Goal: Task Accomplishment & Management: Manage account settings

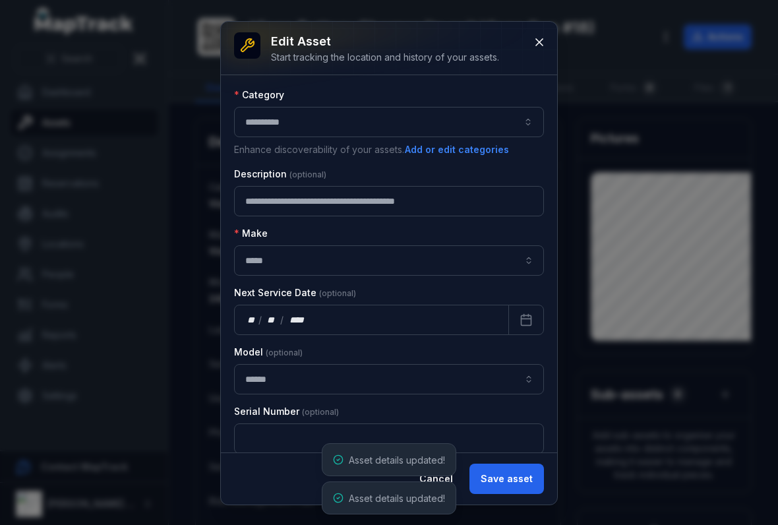
click at [532, 38] on button at bounding box center [539, 42] width 25 height 25
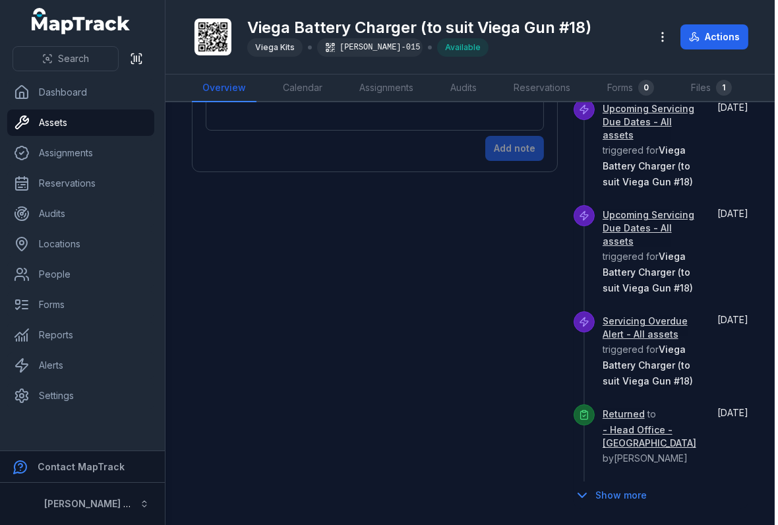
scroll to position [388, 0]
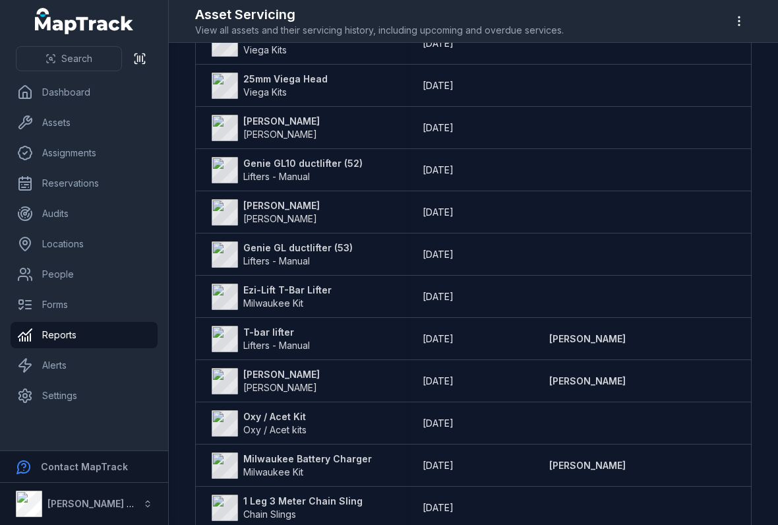
scroll to position [1272, 0]
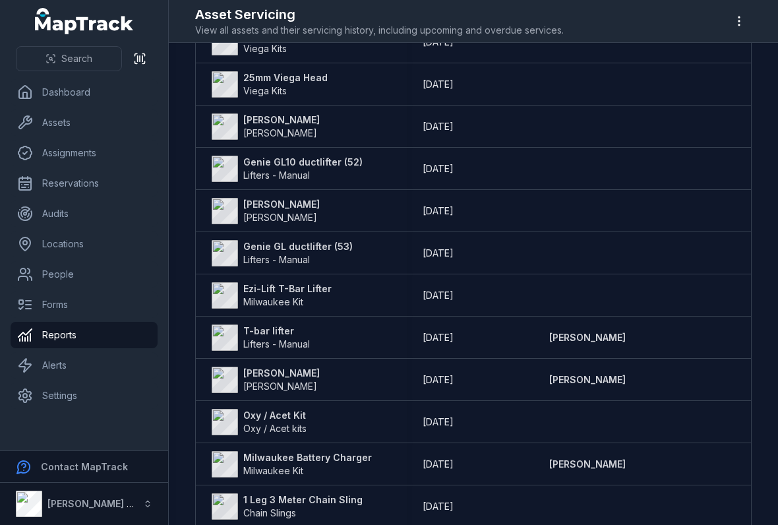
click at [263, 447] on div "Milwaukee Battery Charger Milwaukee Kit" at bounding box center [301, 464] width 211 height 37
click at [255, 452] on strong "Milwaukee Battery Charger" at bounding box center [307, 457] width 129 height 13
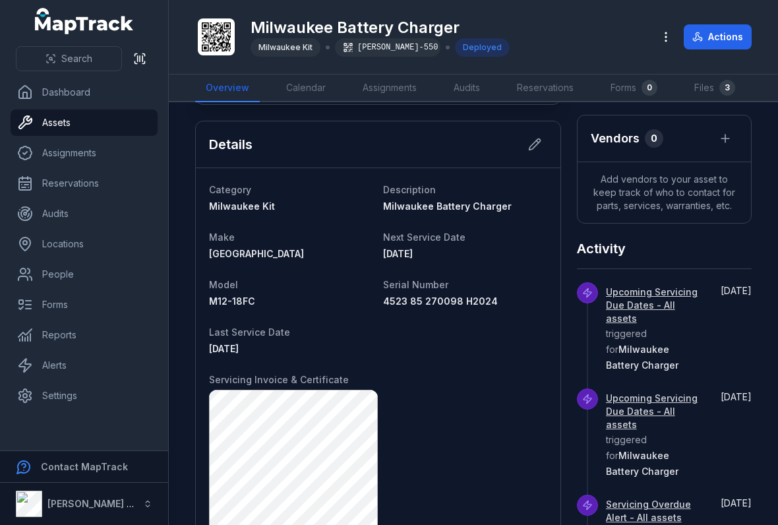
scroll to position [386, 0]
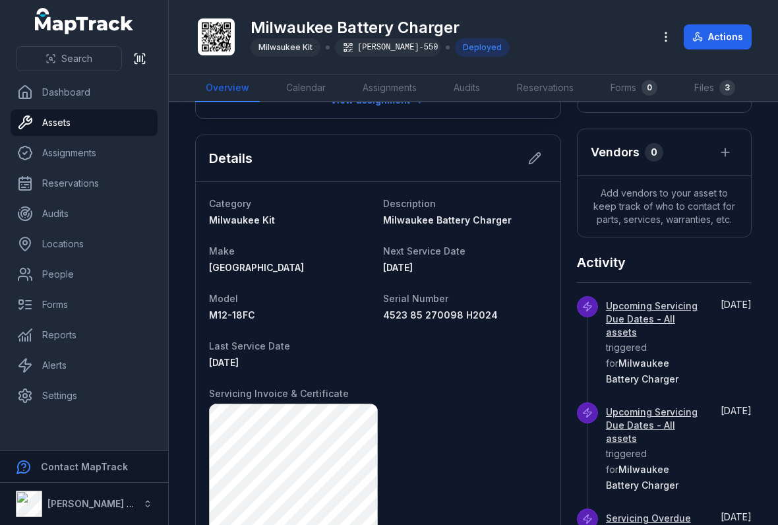
click at [527, 171] on button at bounding box center [534, 158] width 25 height 25
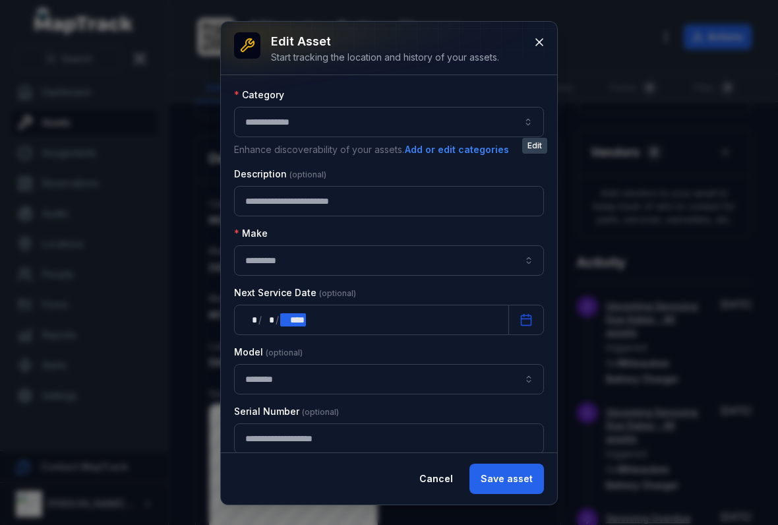
click at [476, 305] on div "** * / ** * / **** ****" at bounding box center [371, 320] width 275 height 30
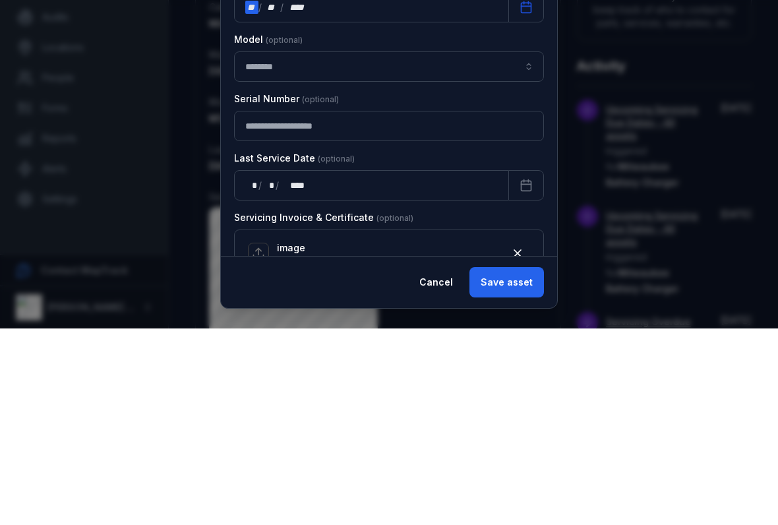
scroll to position [128, 0]
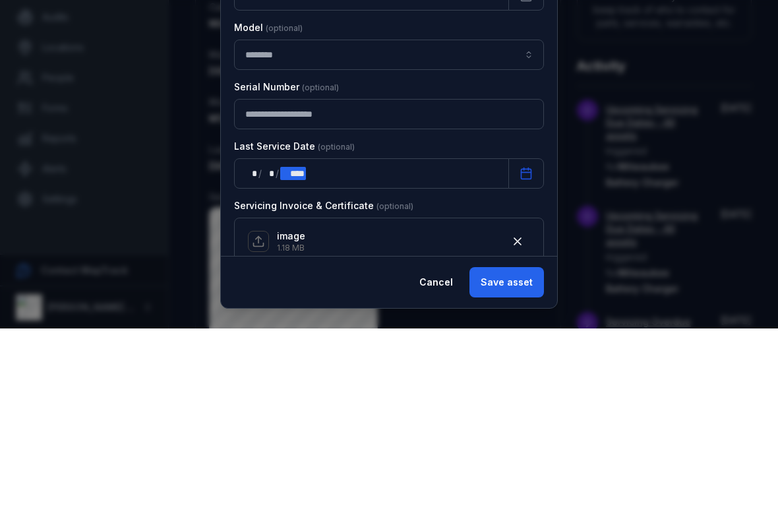
click at [456, 355] on div "** * / ** * / **** ****" at bounding box center [371, 370] width 275 height 30
click at [514, 431] on icon "button" at bounding box center [517, 437] width 13 height 13
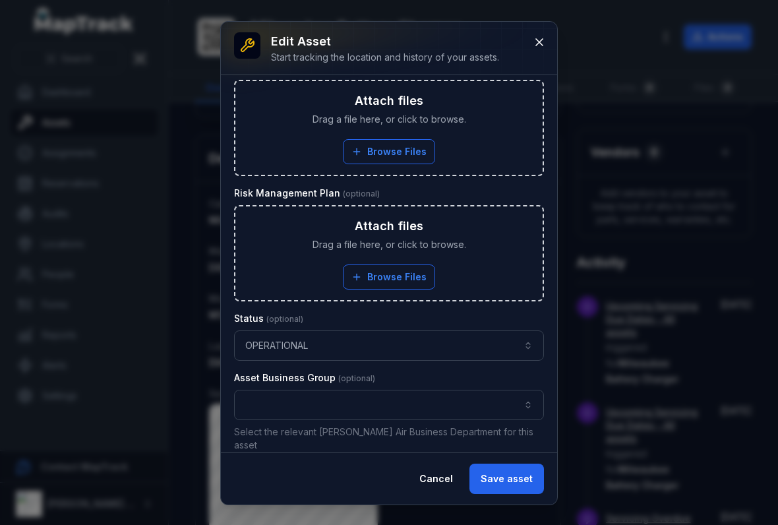
click at [522, 478] on button "Save asset" at bounding box center [507, 479] width 75 height 30
click at [524, 477] on div "Cancel Save asset" at bounding box center [476, 479] width 136 height 30
